Goal: Register for event/course

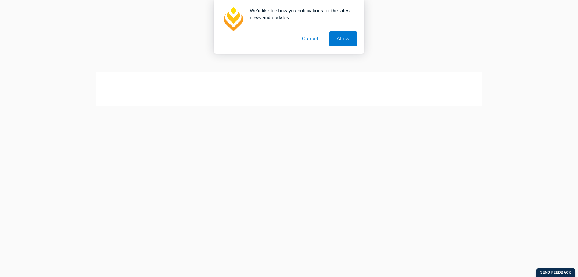
scroll to position [67, 0]
click at [304, 38] on button "Cancel" at bounding box center [310, 38] width 32 height 15
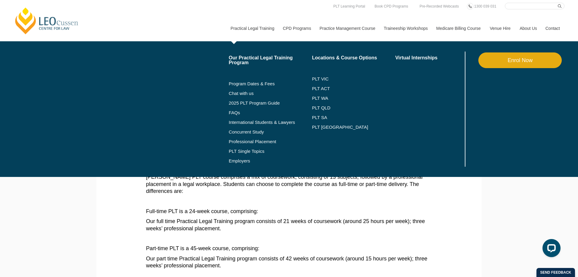
scroll to position [0, 0]
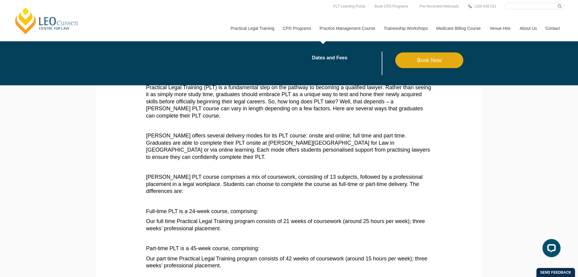
click at [363, 26] on link "Practice Management Course" at bounding box center [347, 28] width 64 height 26
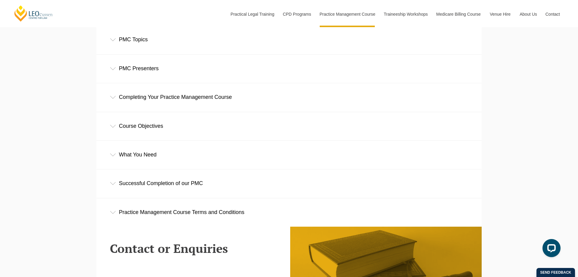
scroll to position [952, 0]
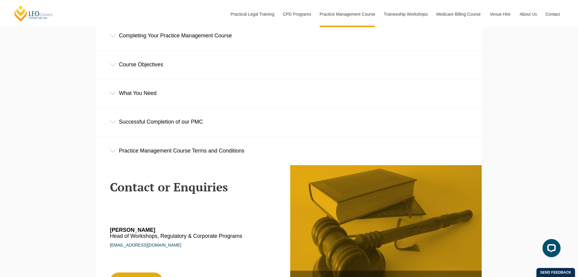
click at [188, 150] on div "Practice Management Course Terms and Conditions" at bounding box center [288, 151] width 385 height 28
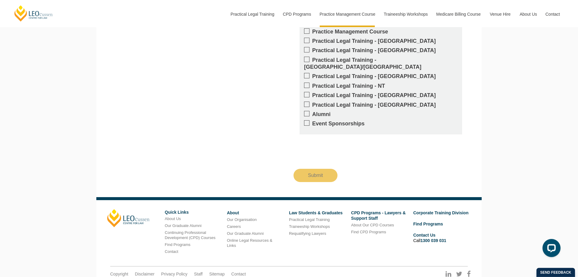
scroll to position [1689, 0]
click at [306, 56] on span at bounding box center [306, 58] width 5 height 5
click at [312, 57] on input "Practical Legal Training - [GEOGRAPHIC_DATA]/[GEOGRAPHIC_DATA]" at bounding box center [312, 57] width 0 height 0
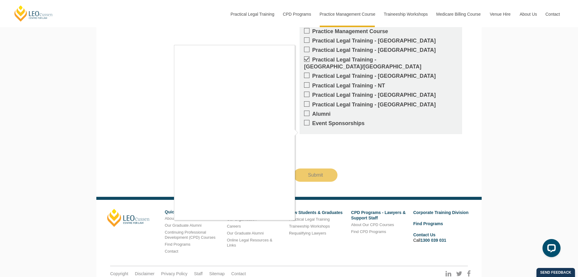
click at [309, 162] on div at bounding box center [289, 138] width 578 height 277
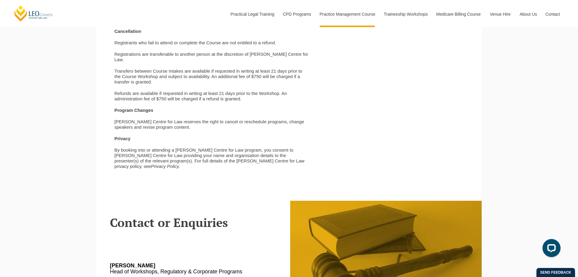
scroll to position [1197, 0]
